Goal: Feedback & Contribution: Leave review/rating

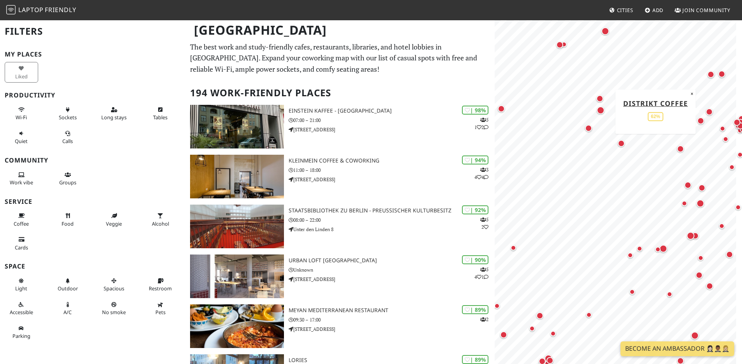
click at [710, 111] on div "Map marker" at bounding box center [708, 111] width 7 height 7
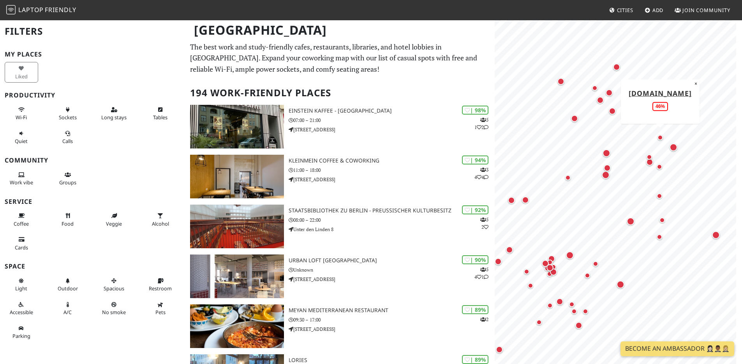
click at [659, 139] on div "Map marker" at bounding box center [659, 137] width 5 height 5
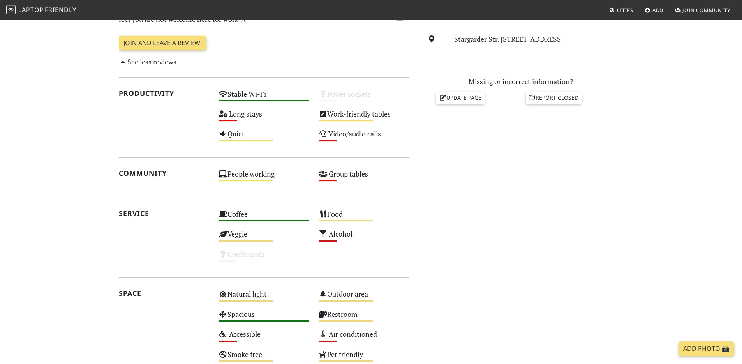
scroll to position [325, 0]
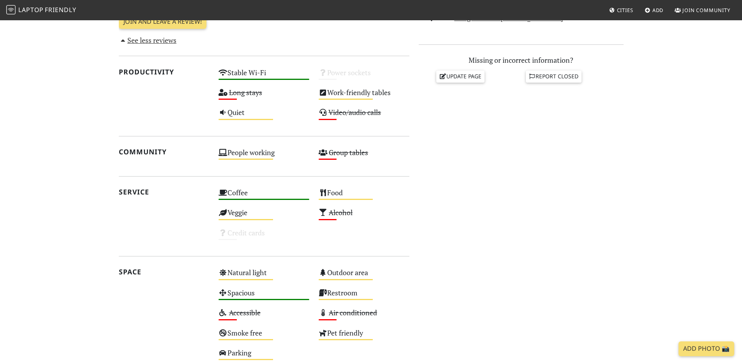
click at [531, 241] on div "Do you like working from here? Mon 09:00 – 18:00 Tue 09:00 – 18:00 Wed 09:00 – …" at bounding box center [521, 116] width 214 height 501
click at [241, 93] on s "Long stays" at bounding box center [245, 92] width 33 height 9
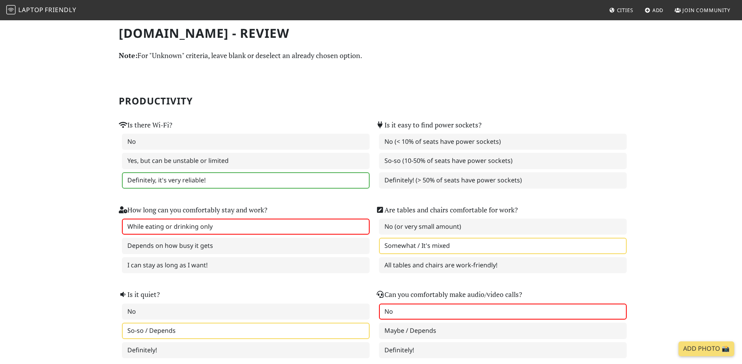
click at [356, 69] on section "Productivity Is there Wi-Fi? No Yes, but can be unstable or limited Definitely,…" at bounding box center [371, 214] width 505 height 294
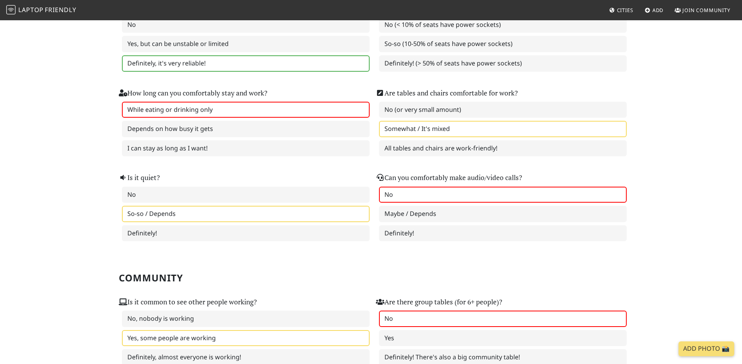
scroll to position [195, 0]
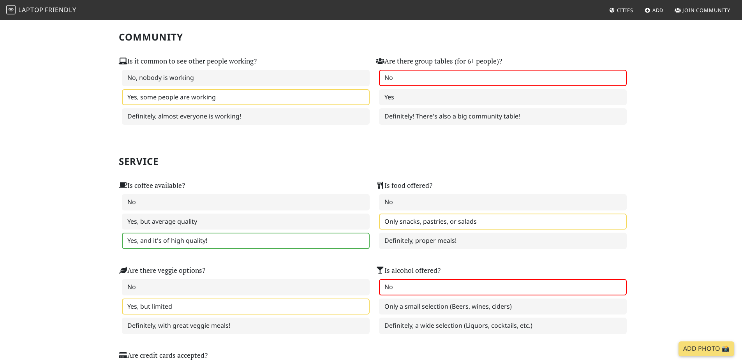
scroll to position [377, 0]
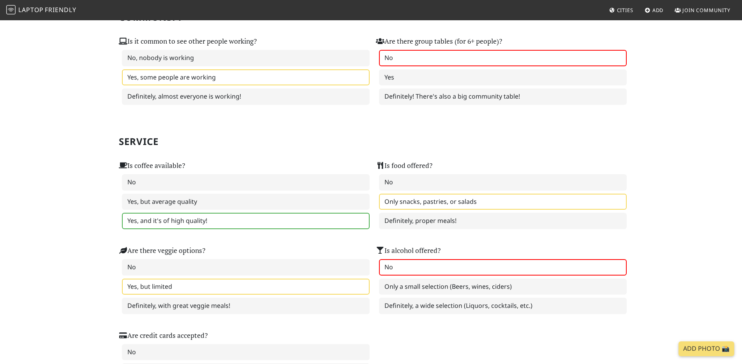
click at [64, 202] on div "[DOMAIN_NAME] - Review Note: For "Unknown" criteria, leave blank or deselect an…" at bounding box center [371, 349] width 742 height 1415
